Goal: Subscribe to service/newsletter

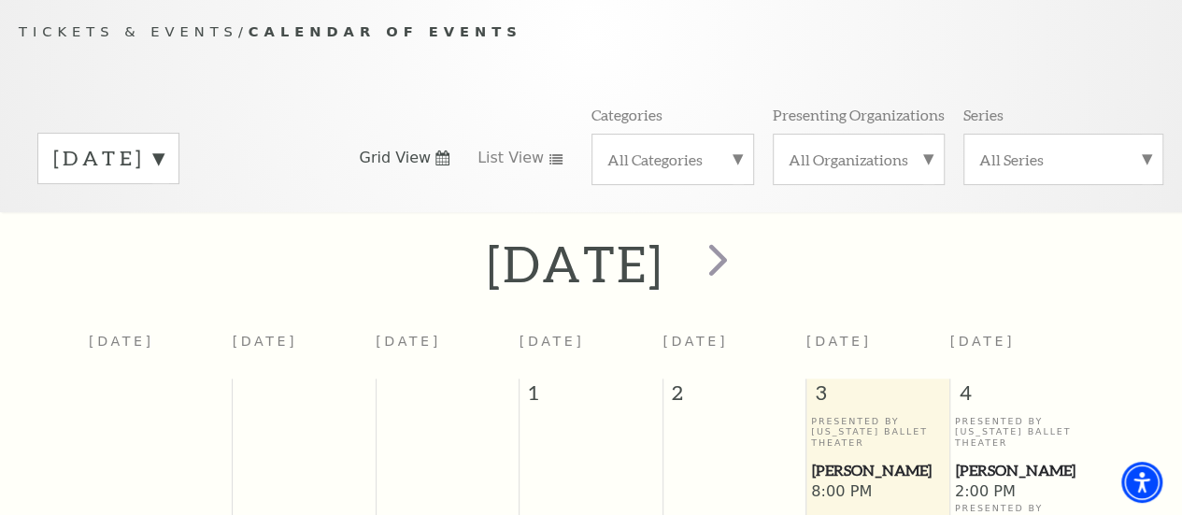
click at [1065, 40] on p "Tickets & Events / Calendar of Events" at bounding box center [591, 32] width 1144 height 23
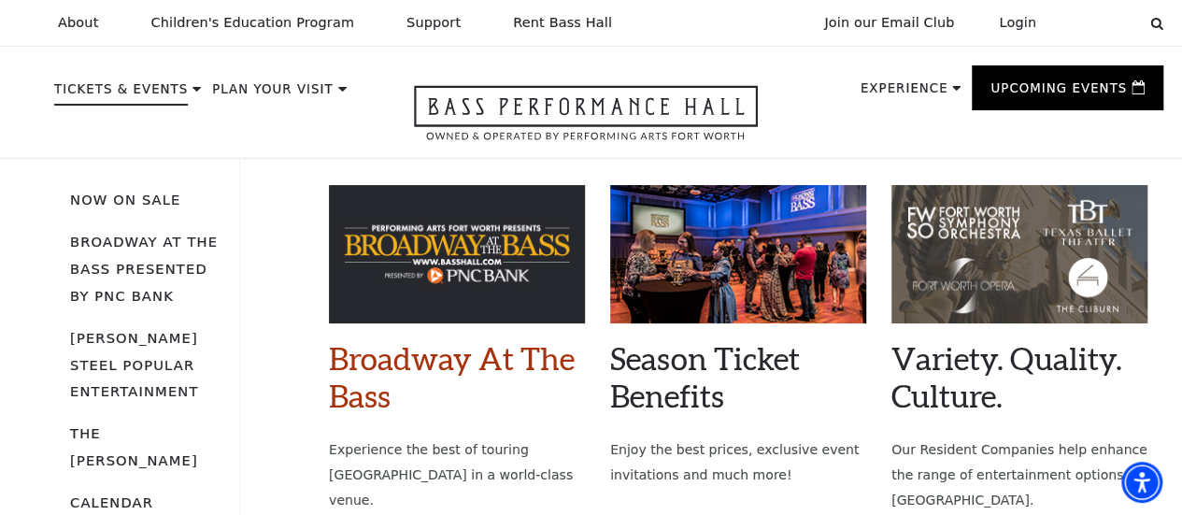
click at [441, 379] on link "Broadway At The Bass" at bounding box center [452, 376] width 246 height 75
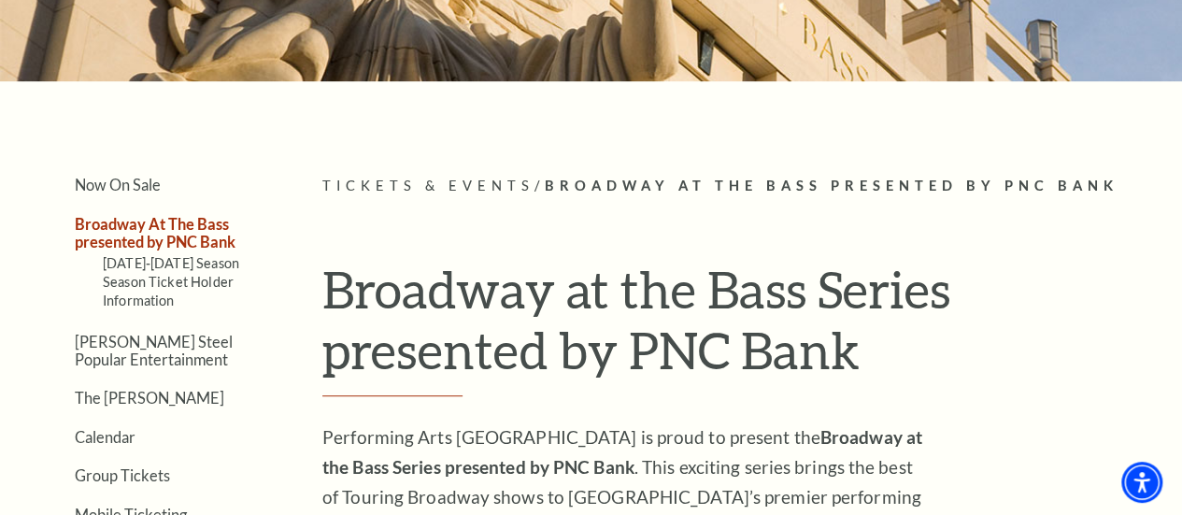
scroll to position [282, 0]
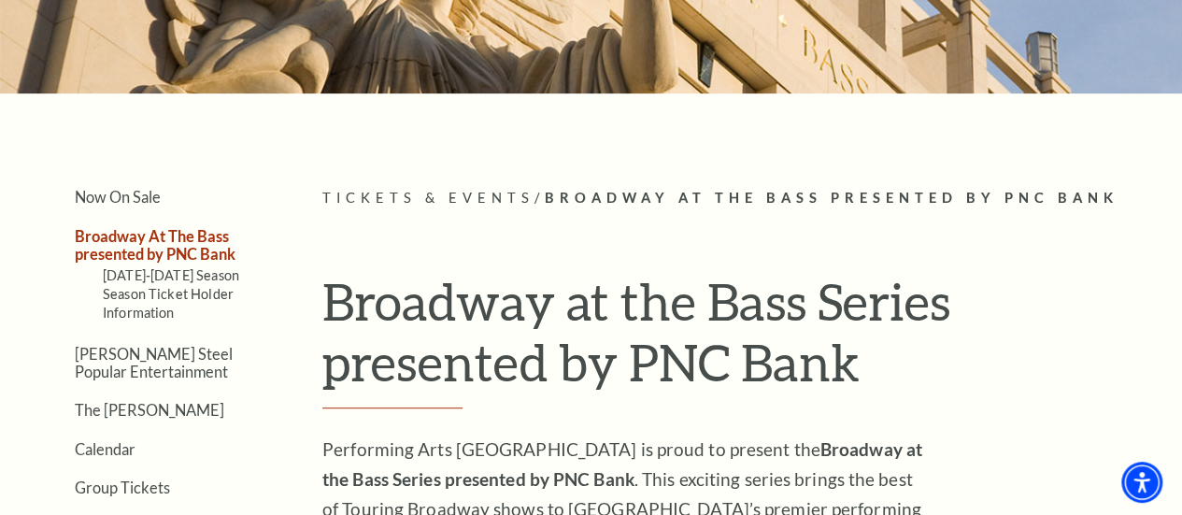
drag, startPoint x: 1173, startPoint y: 90, endPoint x: 1160, endPoint y: 4, distance: 86.9
click at [177, 279] on link "2025-2026 Season" at bounding box center [171, 275] width 136 height 16
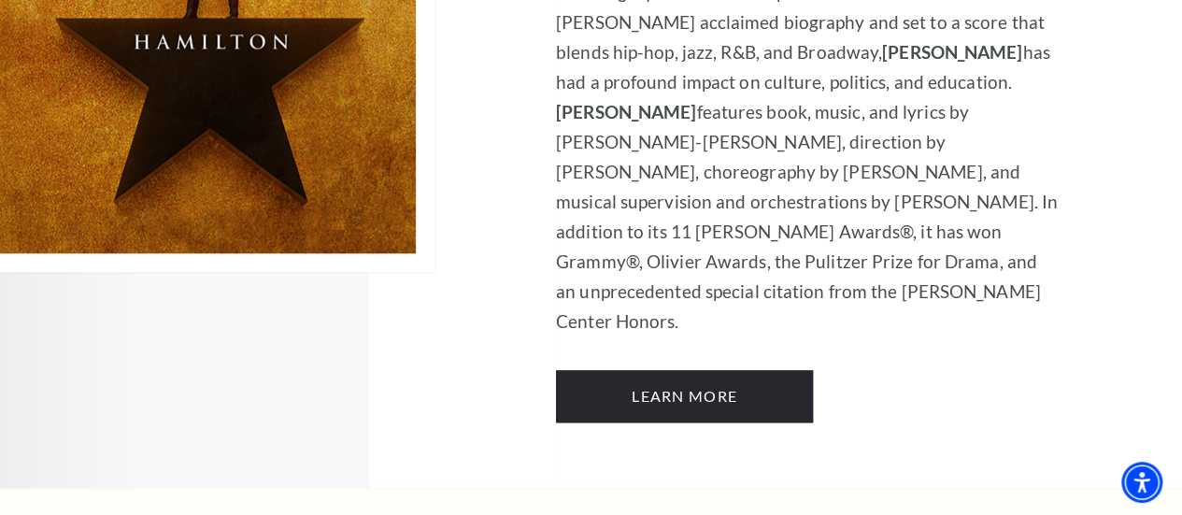
scroll to position [11403, 0]
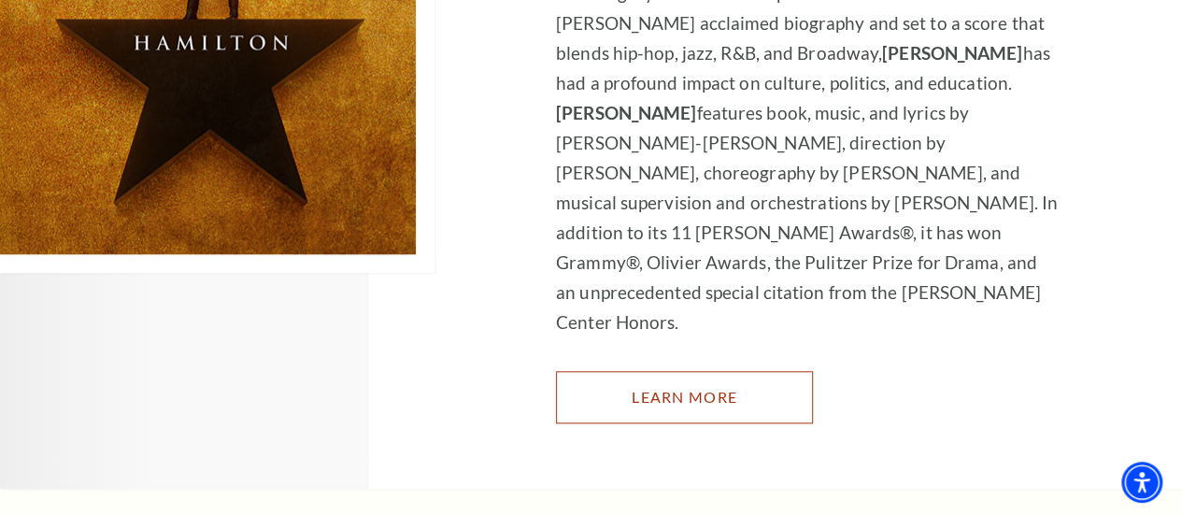
click at [695, 386] on link "Learn More" at bounding box center [684, 397] width 257 height 52
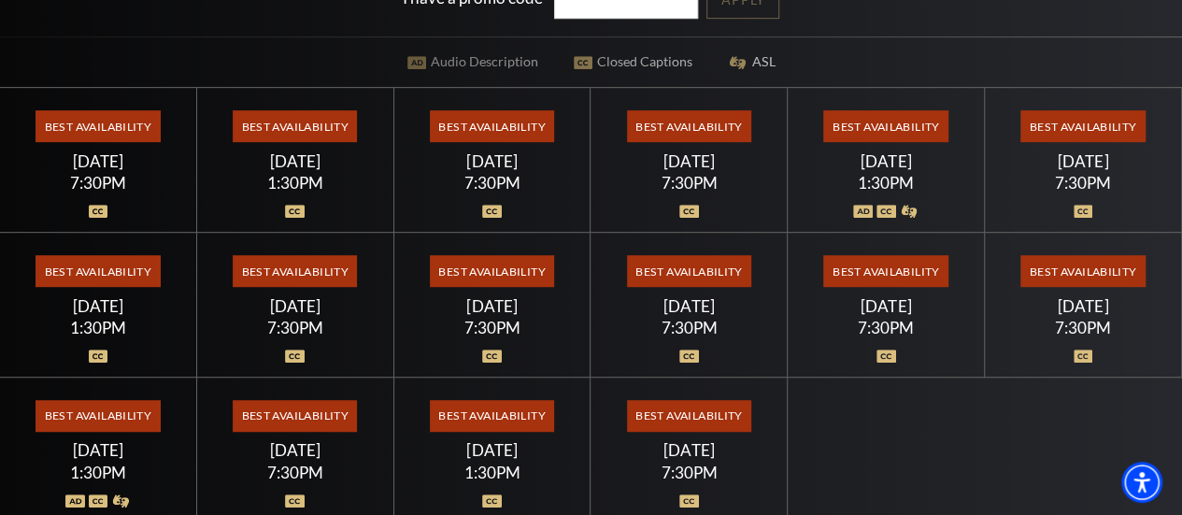
scroll to position [408, 0]
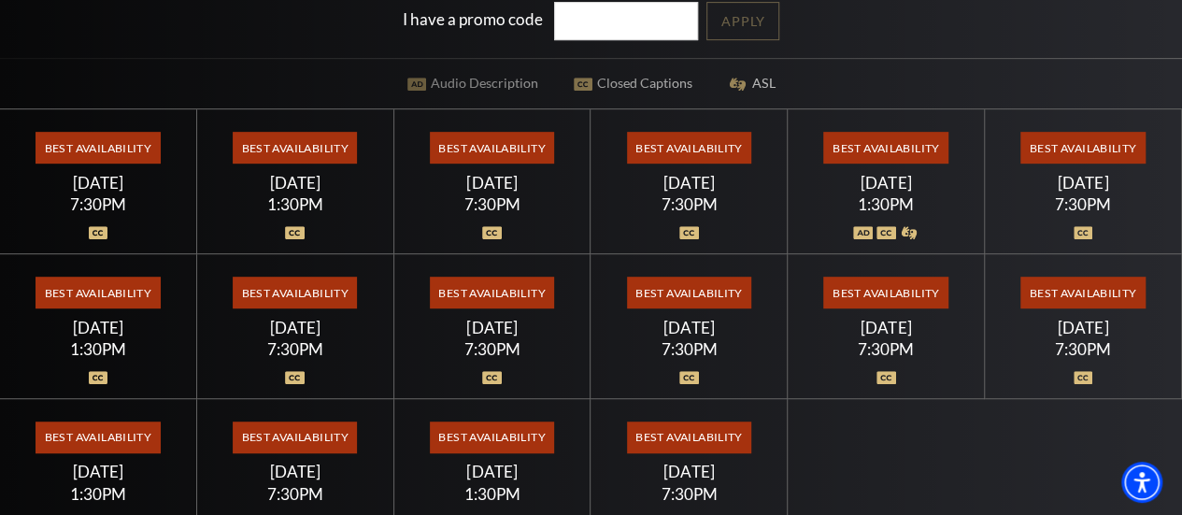
click at [95, 301] on span "Best Availability" at bounding box center [97, 293] width 124 height 32
click at [97, 337] on div "Sunday July 19" at bounding box center [97, 328] width 151 height 20
click at [101, 296] on span "Best Availability" at bounding box center [97, 293] width 124 height 32
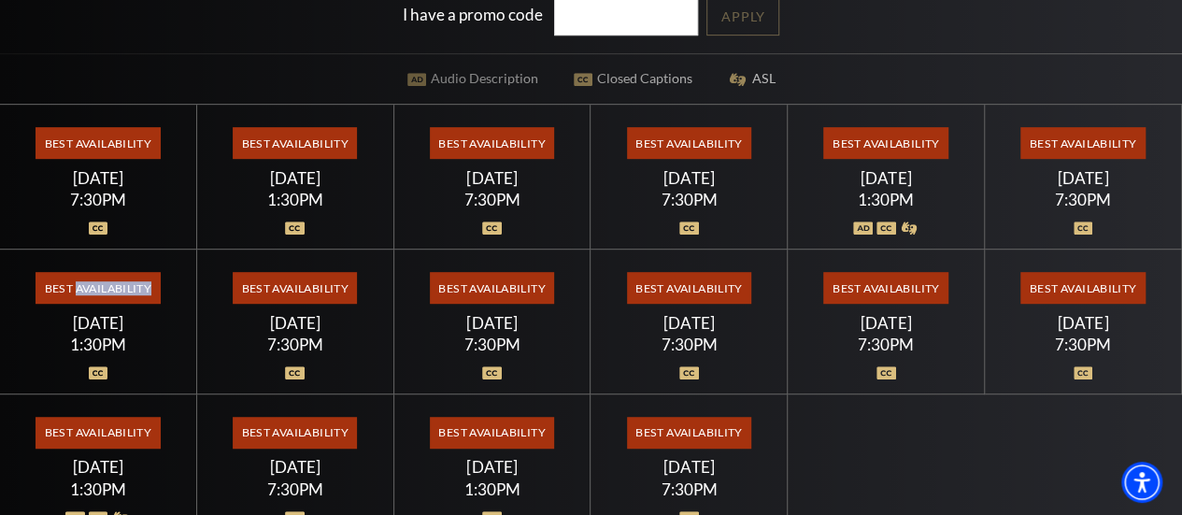
scroll to position [425, 0]
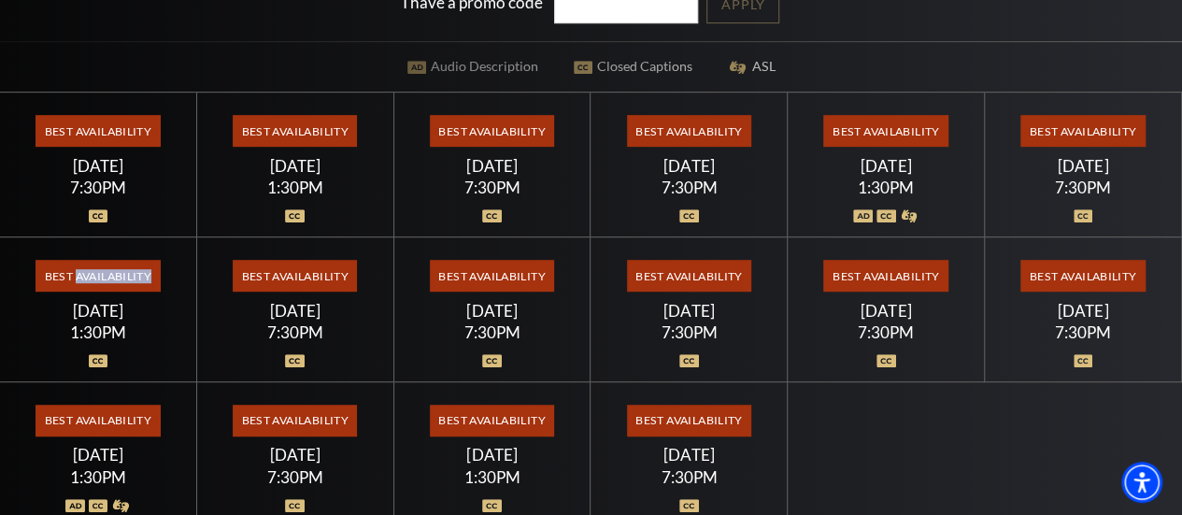
click at [110, 277] on span "Best Availability" at bounding box center [97, 276] width 124 height 32
click at [99, 328] on div "1:30PM" at bounding box center [97, 332] width 151 height 16
click at [99, 365] on img at bounding box center [99, 360] width 20 height 13
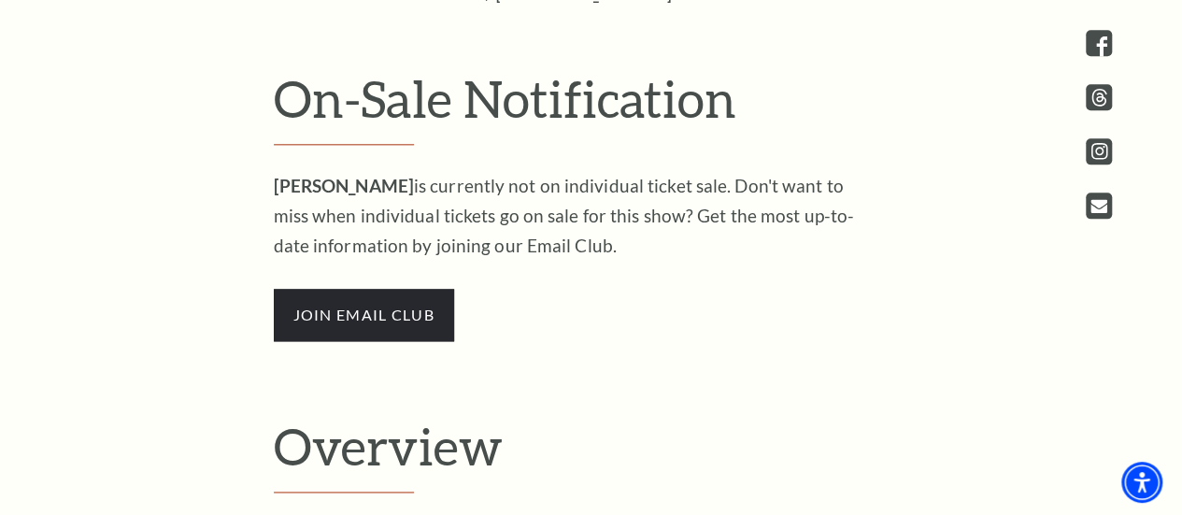
scroll to position [1074, 0]
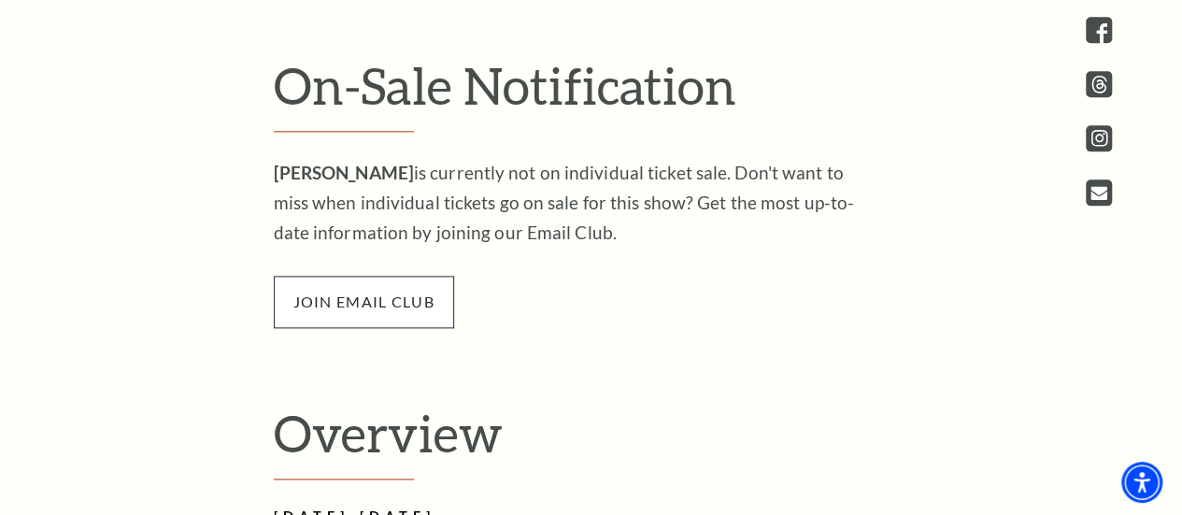
click at [355, 302] on span "join email club" at bounding box center [364, 302] width 180 height 52
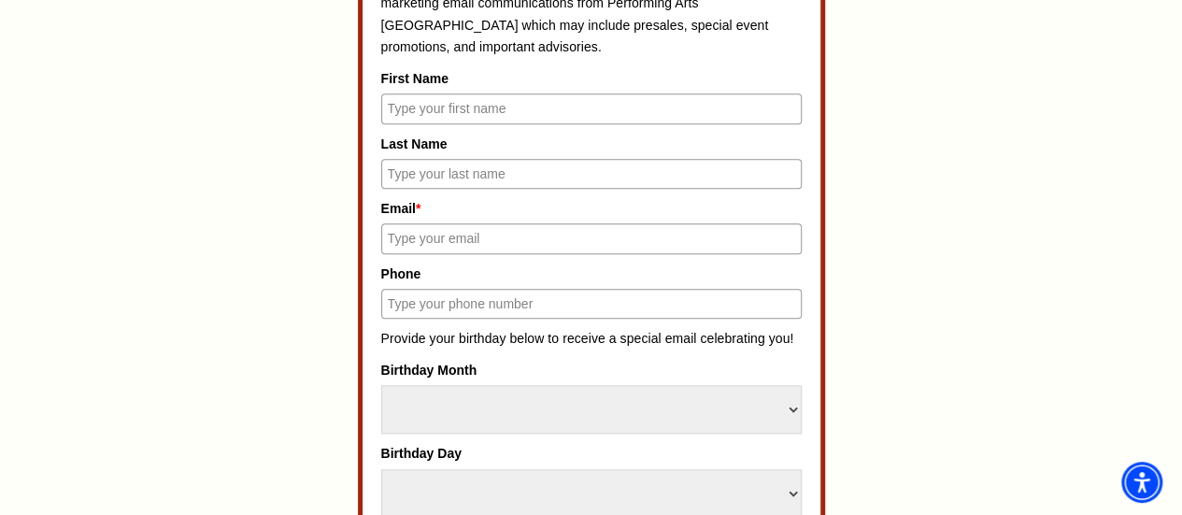
scroll to position [965, 0]
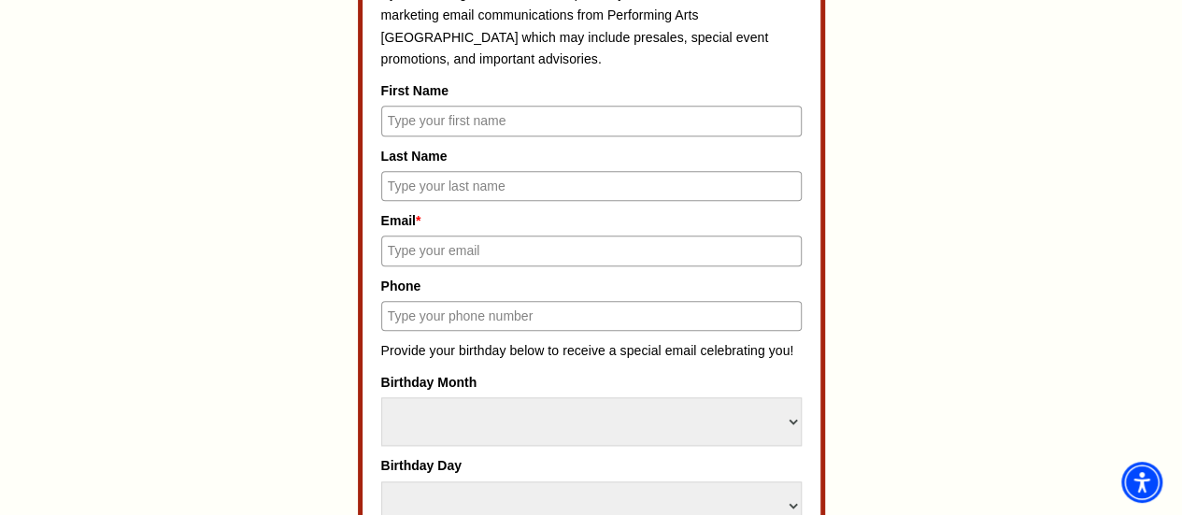
click at [413, 122] on input "First Name" at bounding box center [591, 121] width 420 height 30
type input "[PERSON_NAME]"
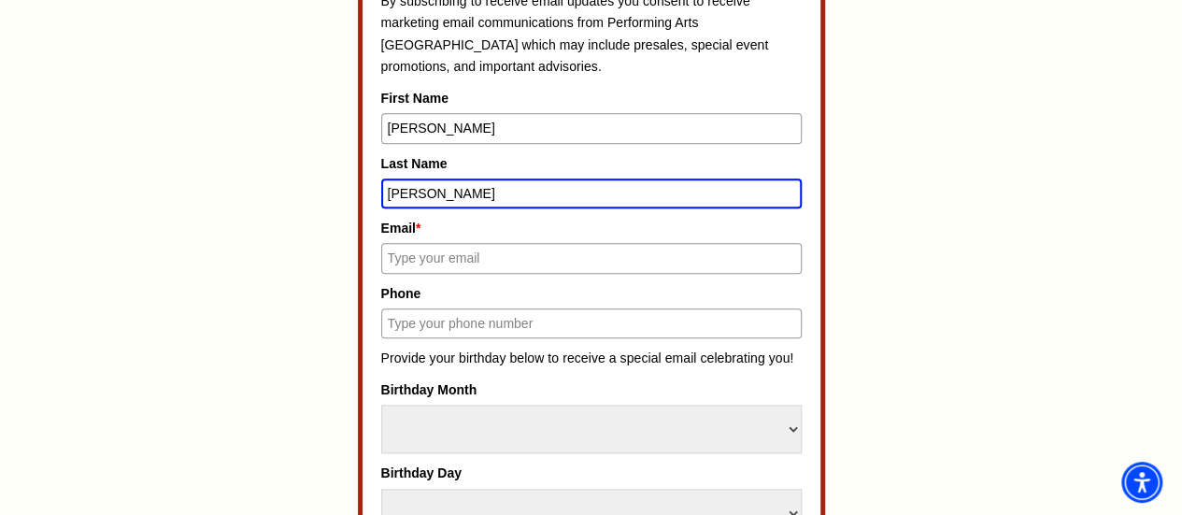
type input "[PERSON_NAME]"
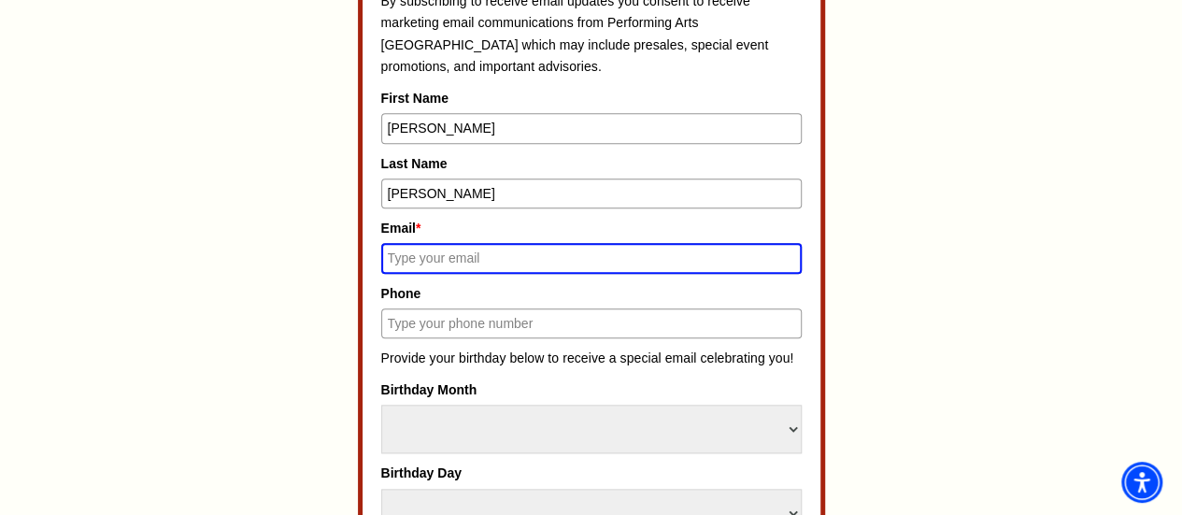
type input "A"
type input "[EMAIL_ADDRESS][DOMAIN_NAME]"
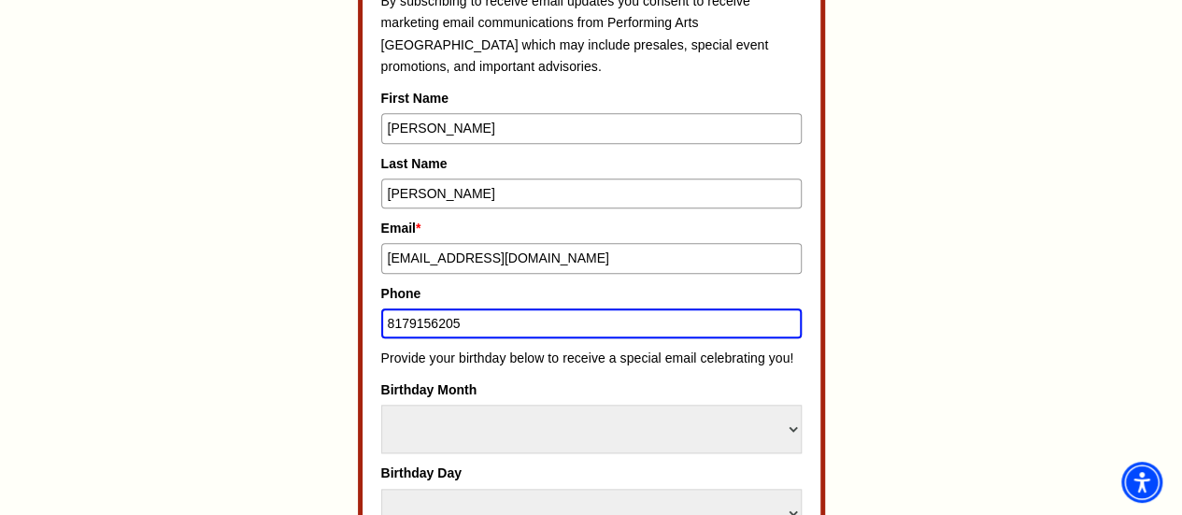
type input "8179156205"
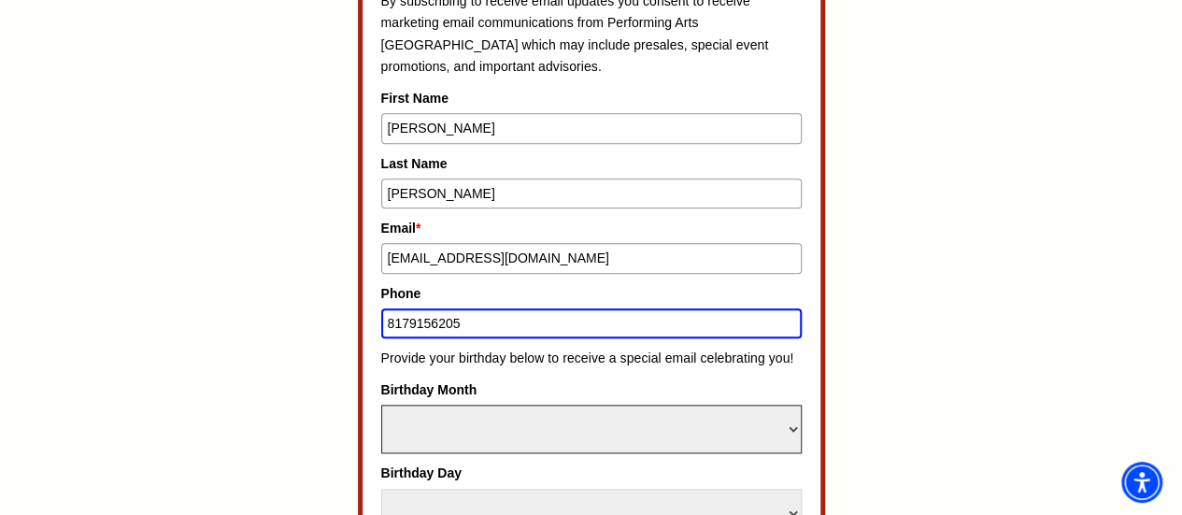
click at [406, 413] on select "Select Month January February March April May June July August September Octobe…" at bounding box center [591, 428] width 420 height 49
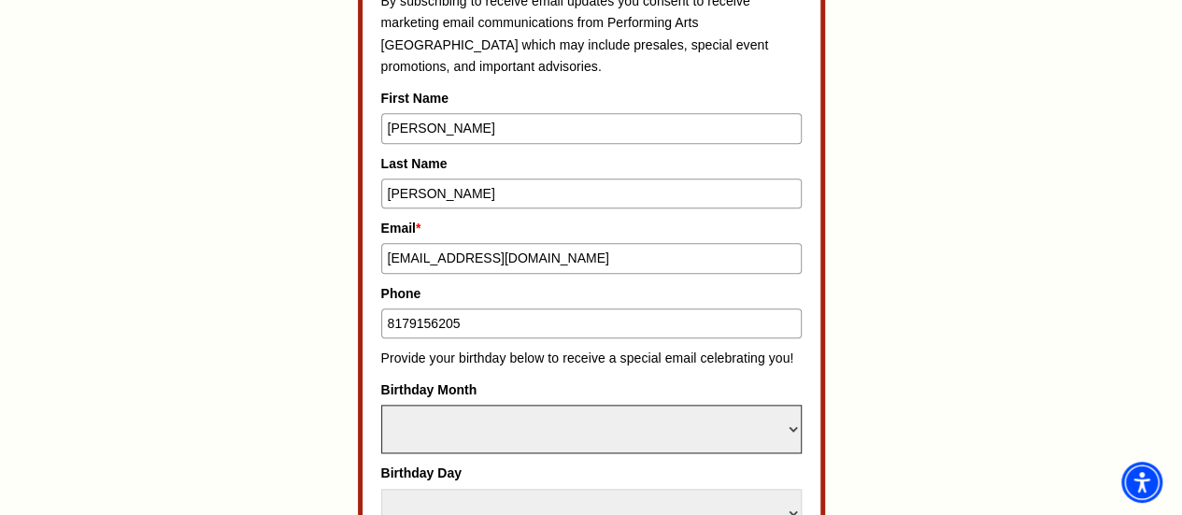
select select "June"
click at [381, 404] on select "Select Month January February March April May June July August September Octobe…" at bounding box center [591, 428] width 420 height 49
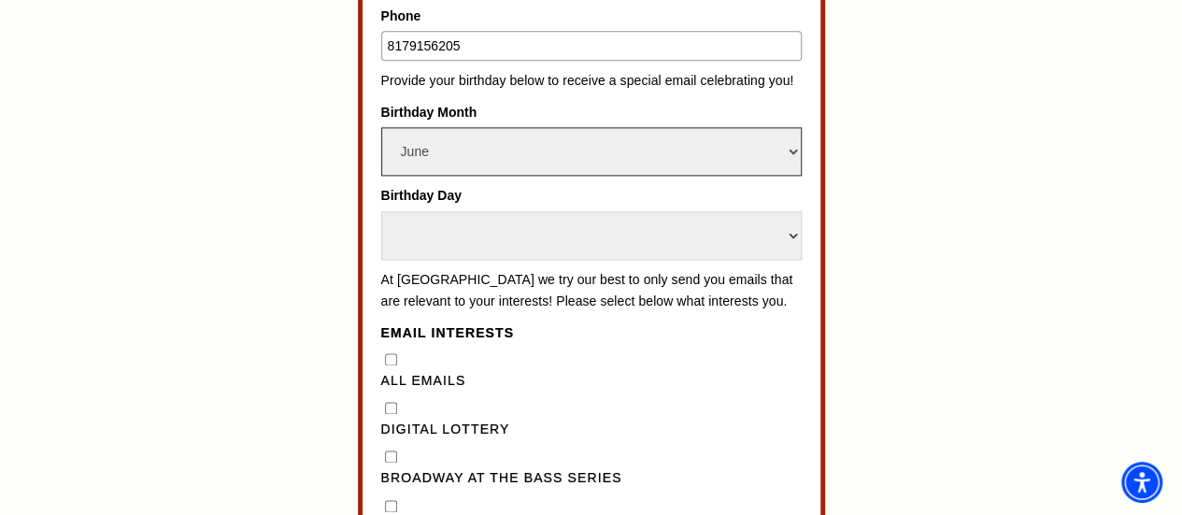
scroll to position [1298, 0]
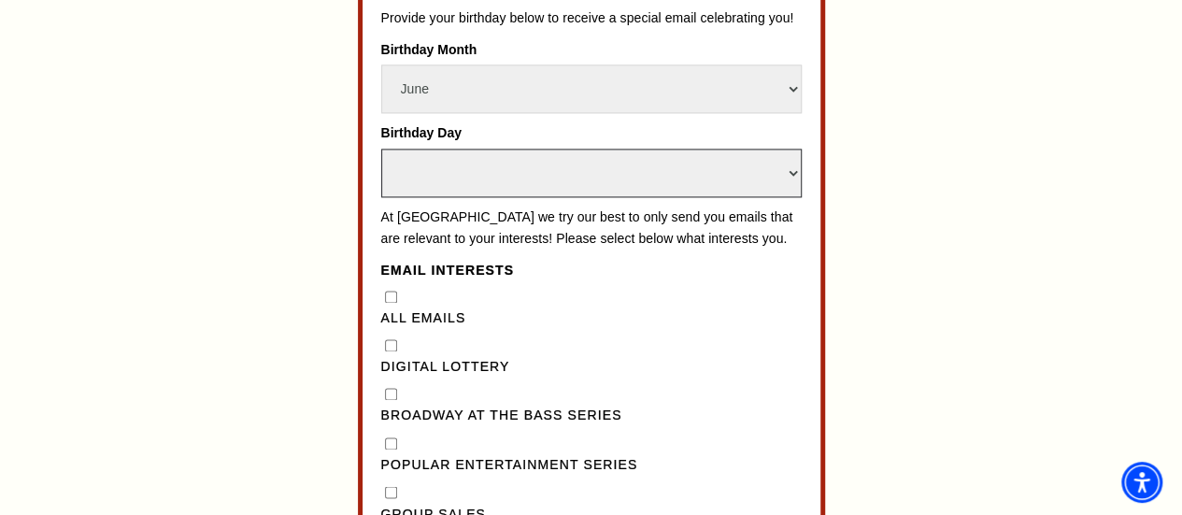
click at [481, 155] on select "Select Day 1 2 3 4 5 6 7 8 9 10 11 12 13 14 15 16 17 18 19 20 21 22 23 24" at bounding box center [591, 173] width 420 height 49
select select "20"
click at [381, 149] on select "Select Day 1 2 3 4 5 6 7 8 9 10 11 12 13 14 15 16 17 18 19 20 21 22 23 24" at bounding box center [591, 173] width 420 height 49
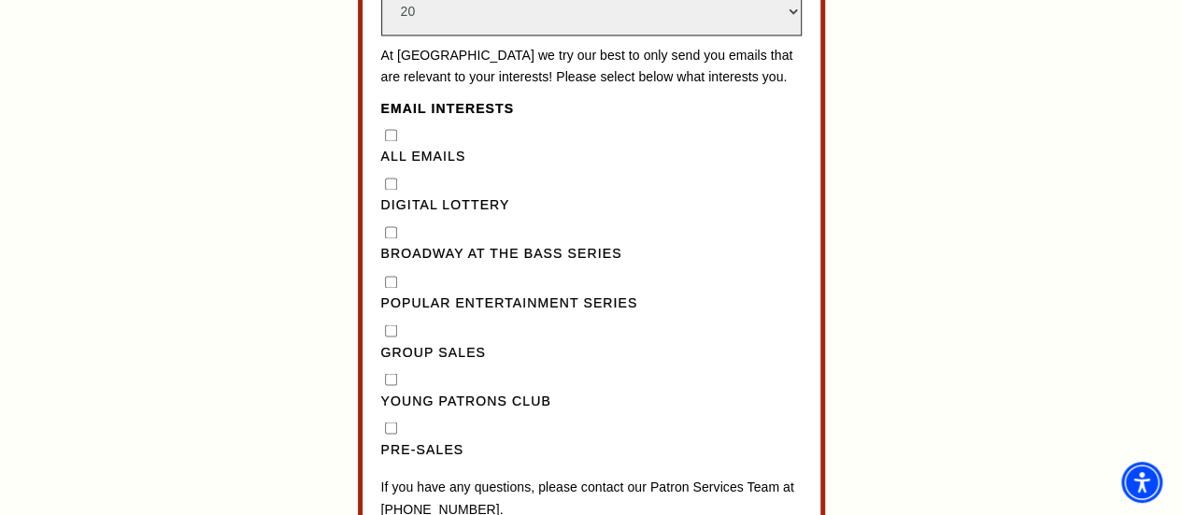
scroll to position [1467, 0]
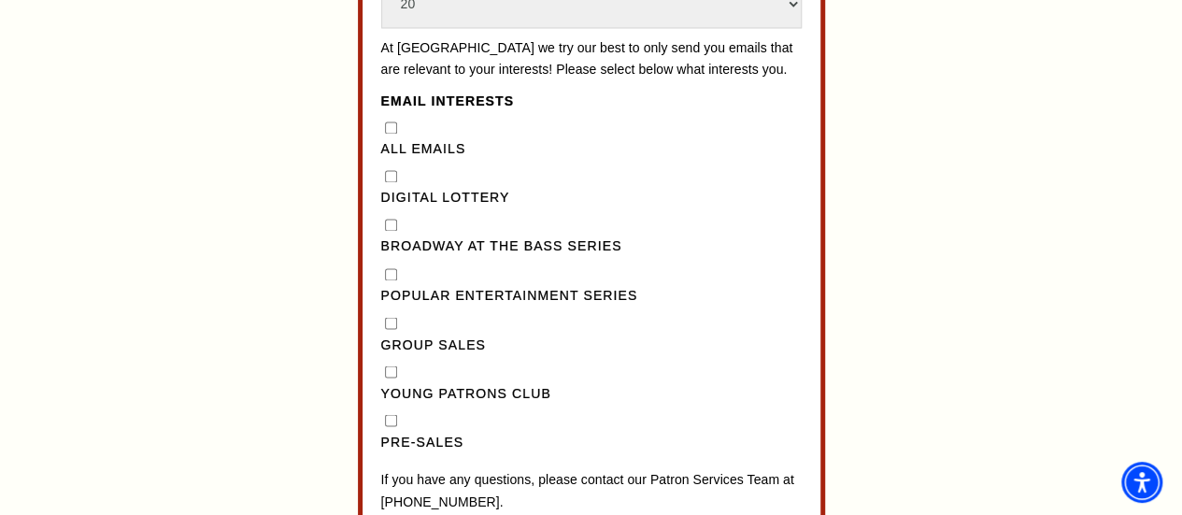
click at [394, 148] on div "All Emails" at bounding box center [591, 139] width 420 height 43
click at [388, 134] on Emails"] "All Emails" at bounding box center [391, 127] width 12 height 12
checkbox Emails"] "true"
click at [390, 149] on div "All Emails" at bounding box center [591, 139] width 420 height 43
click at [390, 182] on Lottery"] "Digital Lottery" at bounding box center [391, 176] width 12 height 12
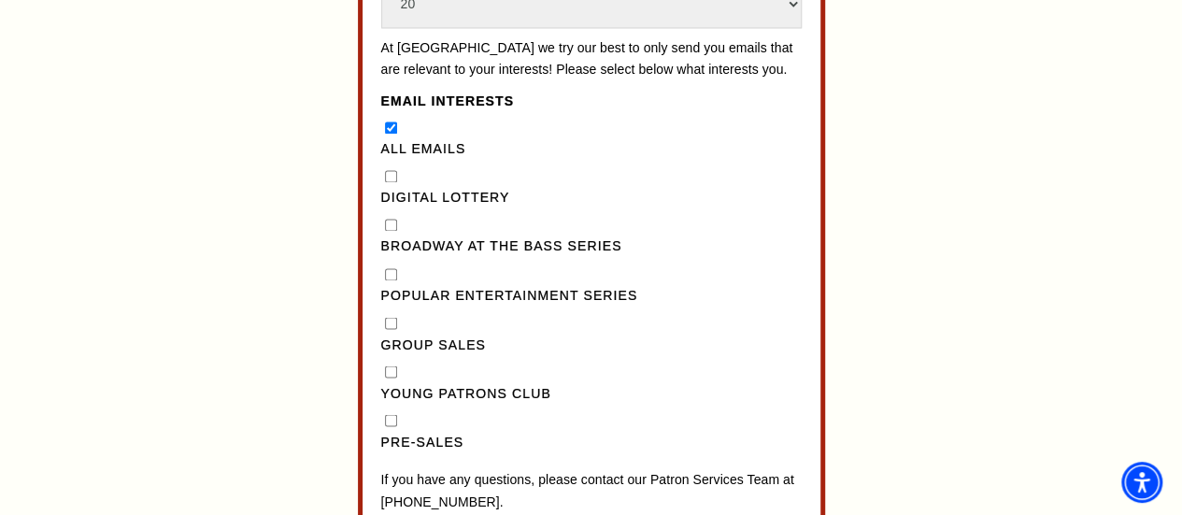
checkbox Lottery"] "true"
click at [392, 134] on Emails"] "All Emails" at bounding box center [391, 127] width 12 height 12
checkbox Emails"] "false"
click at [390, 231] on Series"] "Broadway at the Bass Series" at bounding box center [391, 225] width 12 height 12
checkbox Series"] "true"
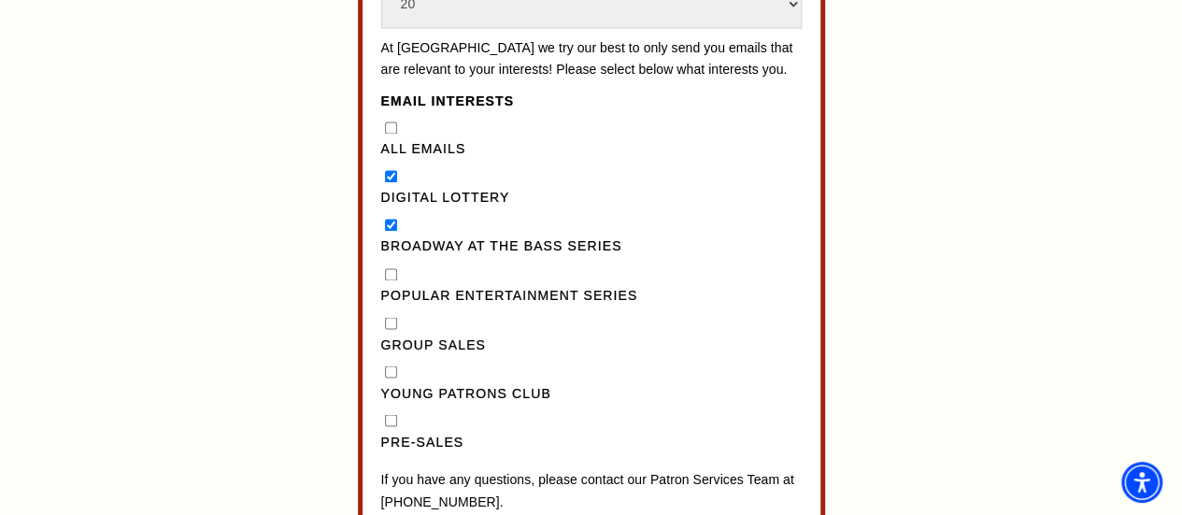
click at [385, 280] on Series"] "Popular Entertainment Series" at bounding box center [391, 274] width 12 height 12
checkbox Series"] "true"
click at [387, 426] on input "Pre-Sales" at bounding box center [391, 420] width 12 height 12
checkbox input "true"
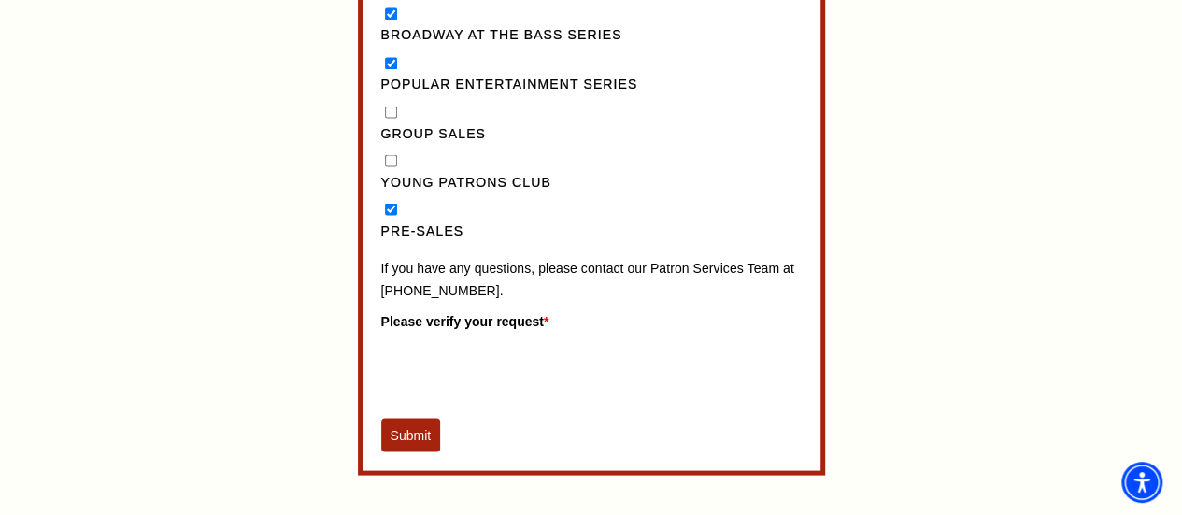
scroll to position [1733, 0]
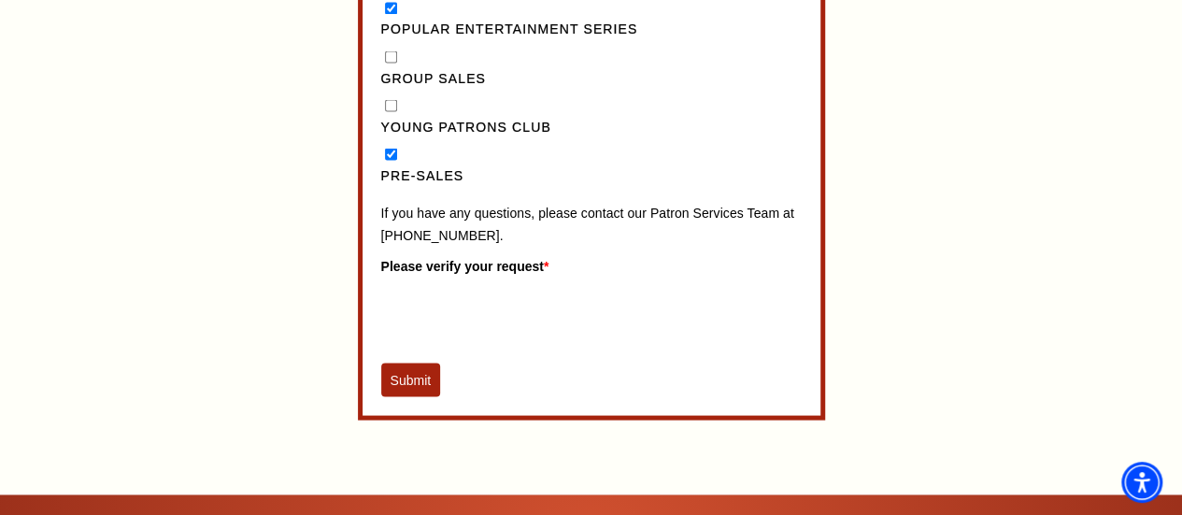
click at [413, 391] on button "Submit" at bounding box center [411, 379] width 60 height 34
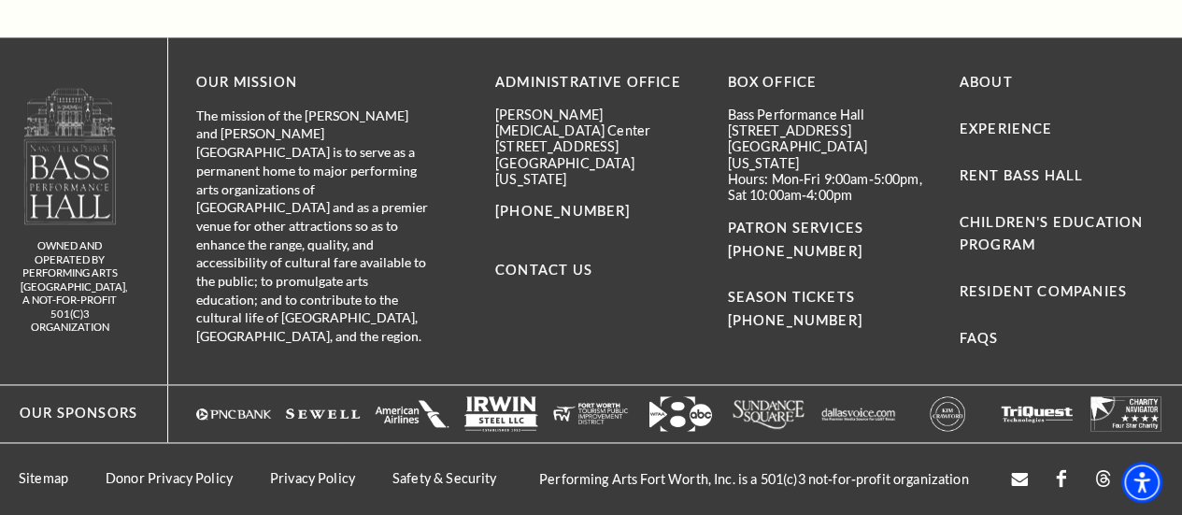
scroll to position [1231, 0]
